Goal: Task Accomplishment & Management: Manage account settings

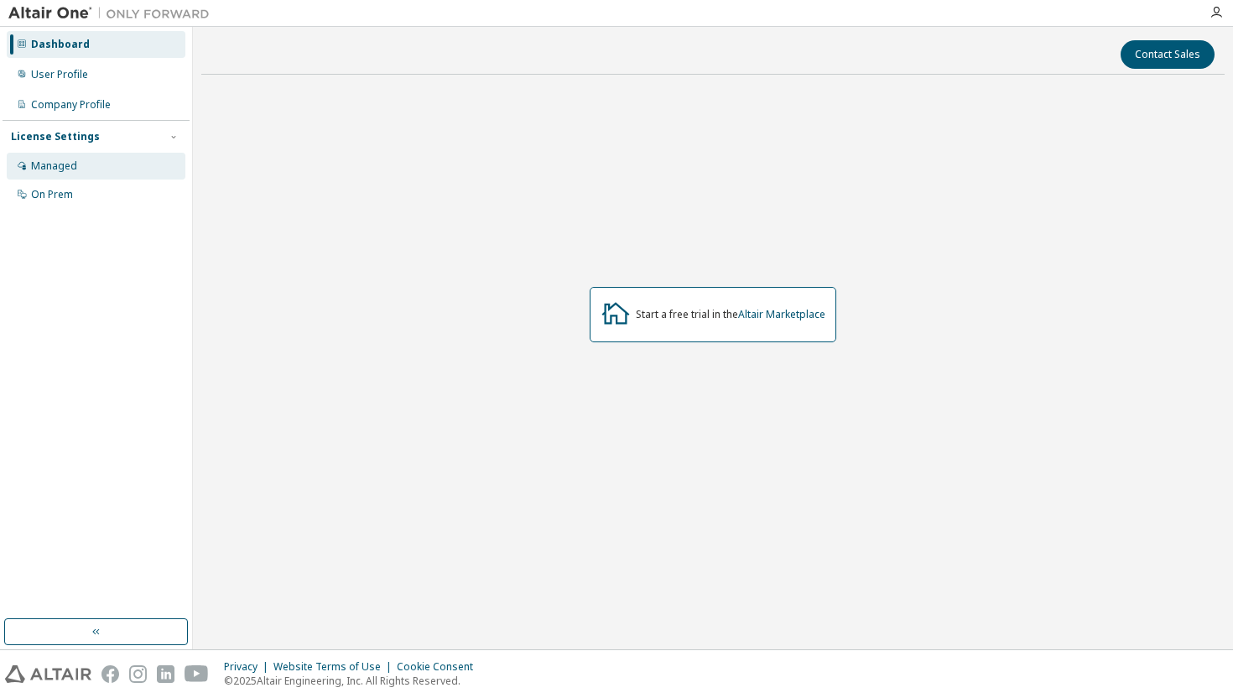
click at [105, 170] on div "Managed" at bounding box center [96, 166] width 179 height 27
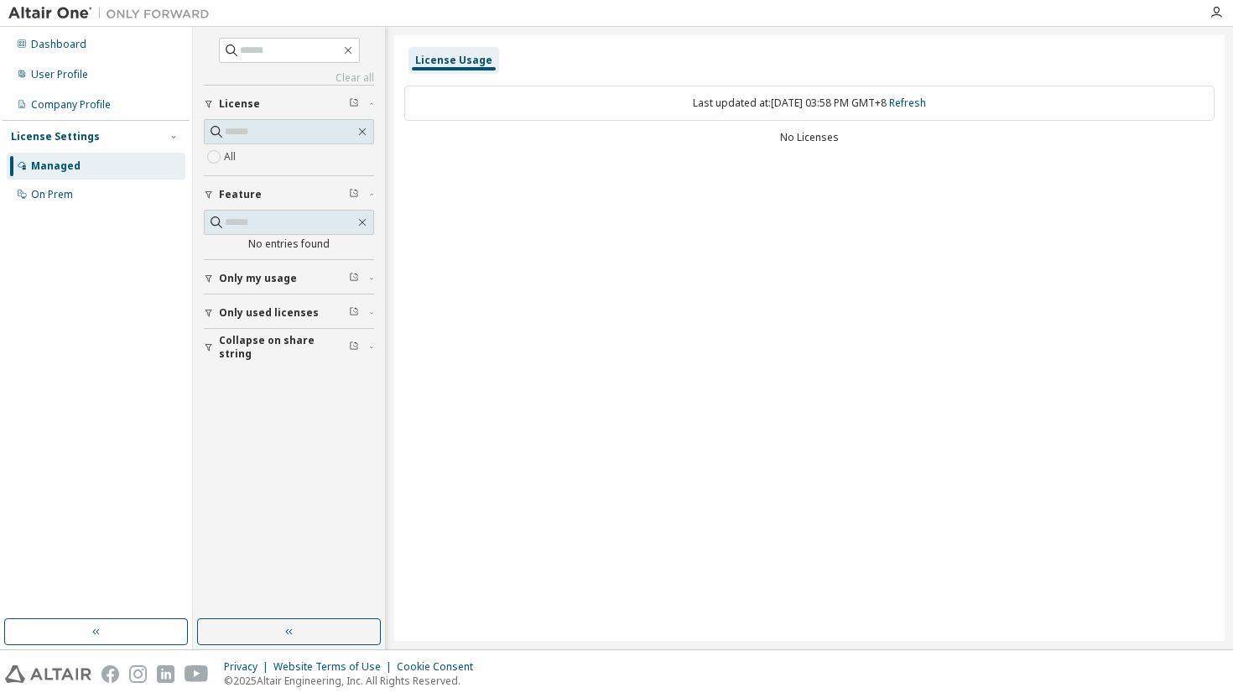
click at [251, 316] on span "Only used licenses" at bounding box center [269, 312] width 100 height 13
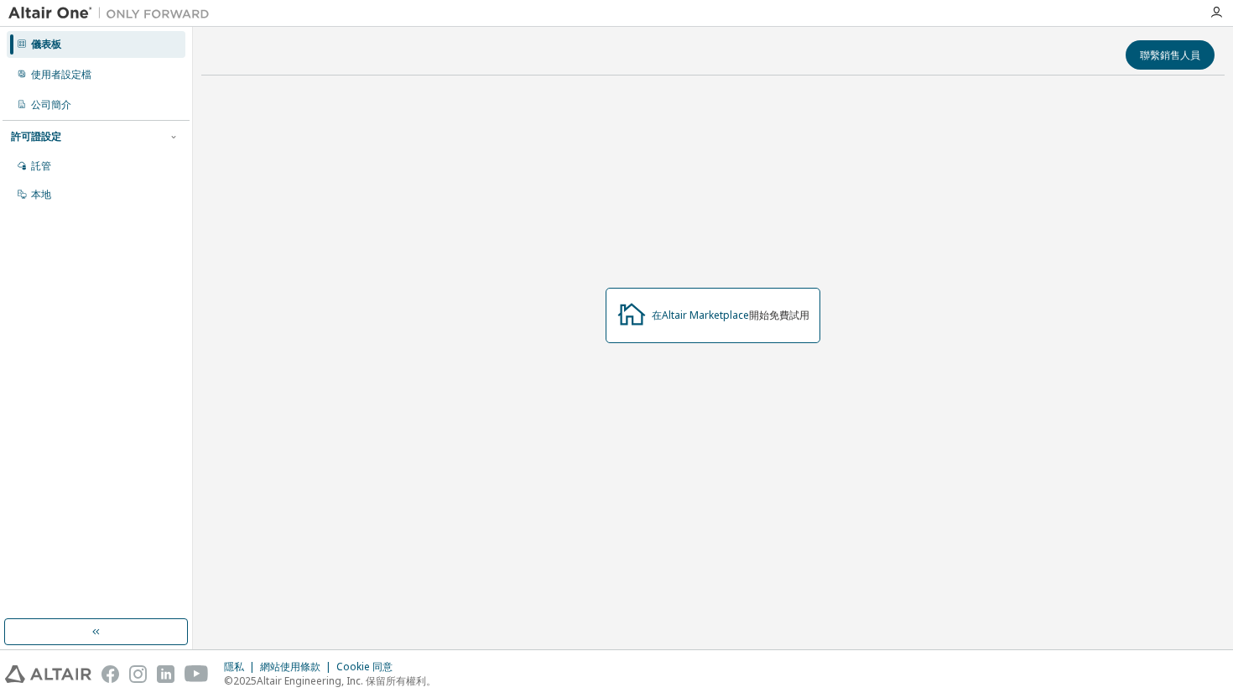
click at [70, 140] on div "許可證設定" at bounding box center [96, 136] width 170 height 15
click at [65, 144] on div "許可證設定 託管 本地" at bounding box center [96, 136] width 187 height 33
click at [48, 143] on font "許可證設定" at bounding box center [36, 136] width 50 height 14
click at [38, 197] on font "本地" at bounding box center [41, 194] width 20 height 14
